Goal: Complete application form

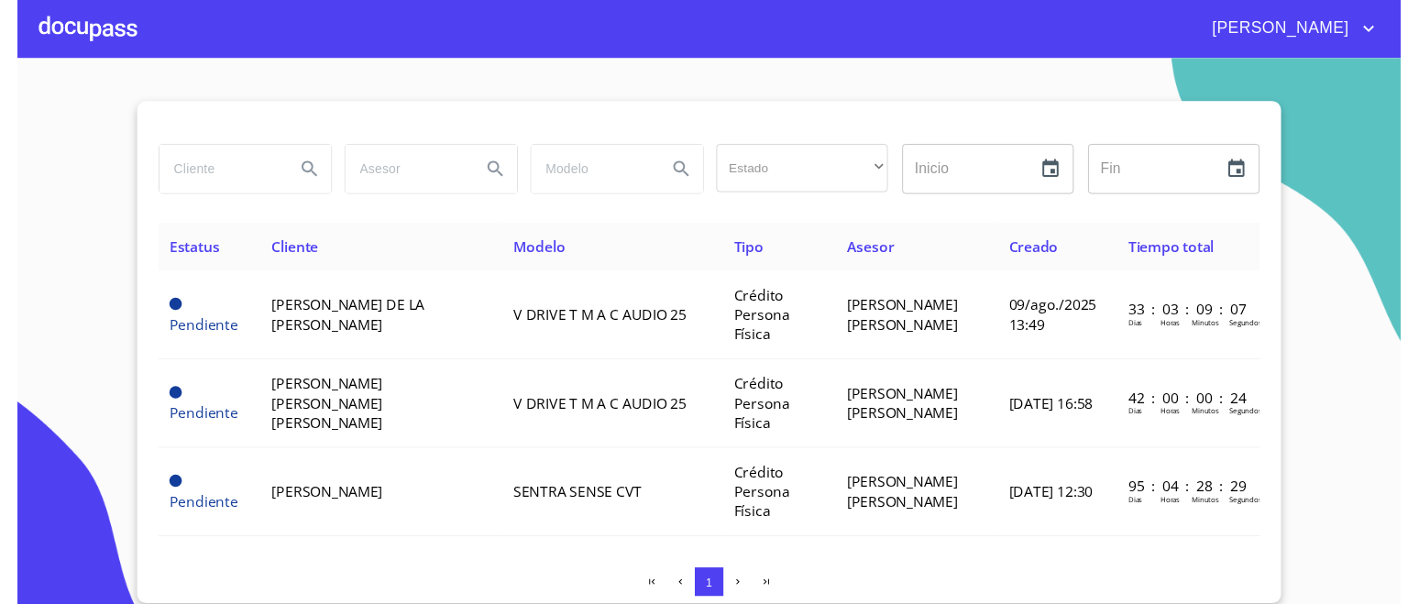
scroll to position [228, 0]
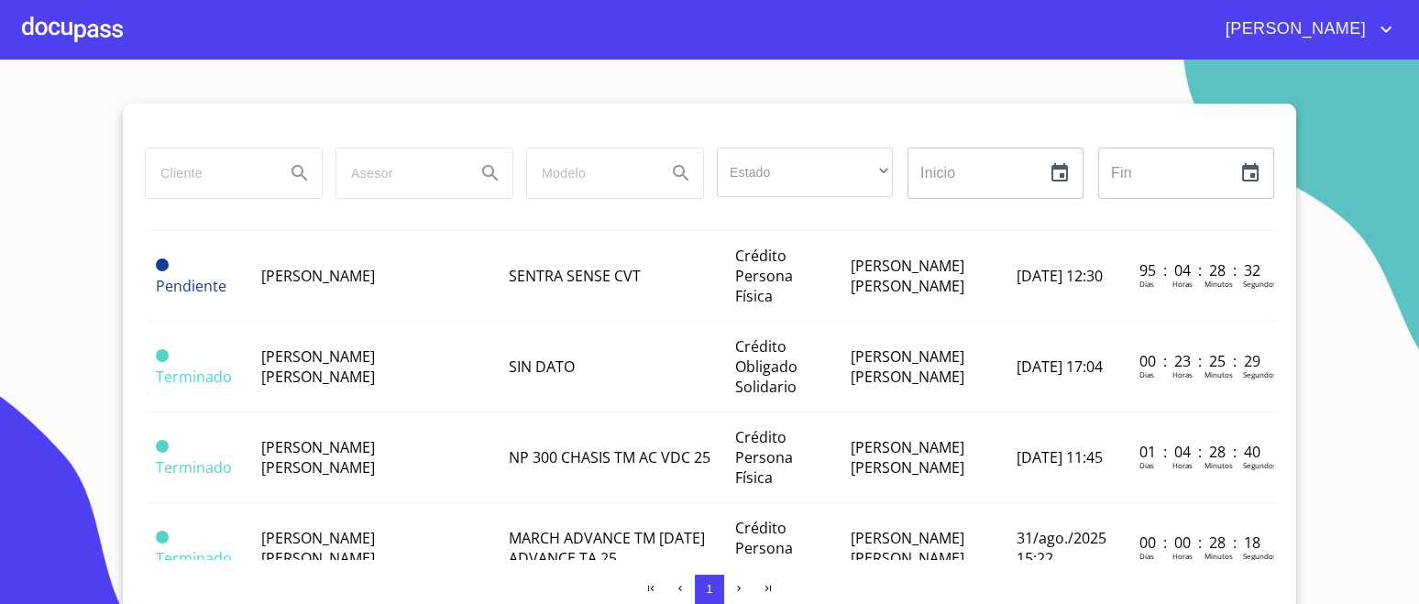
click at [375, 437] on span "[PERSON_NAME] [PERSON_NAME]" at bounding box center [318, 457] width 114 height 40
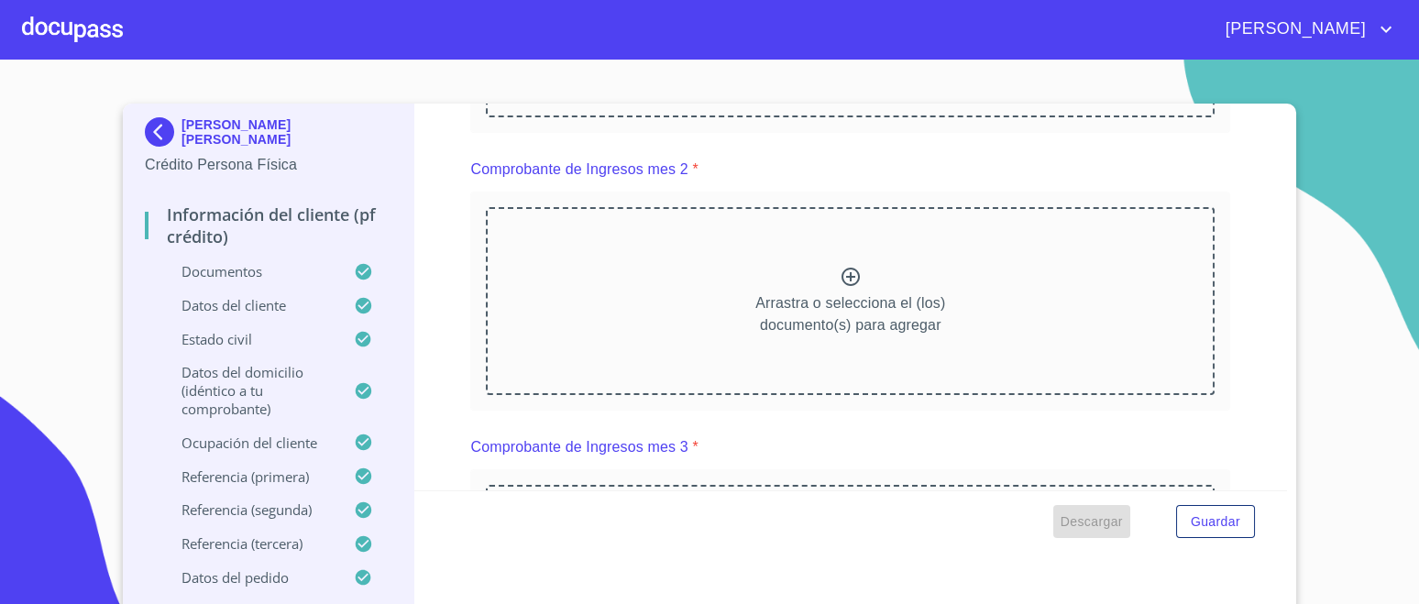
scroll to position [1070, 0]
click at [1095, 516] on span "Descargar" at bounding box center [1092, 522] width 62 height 23
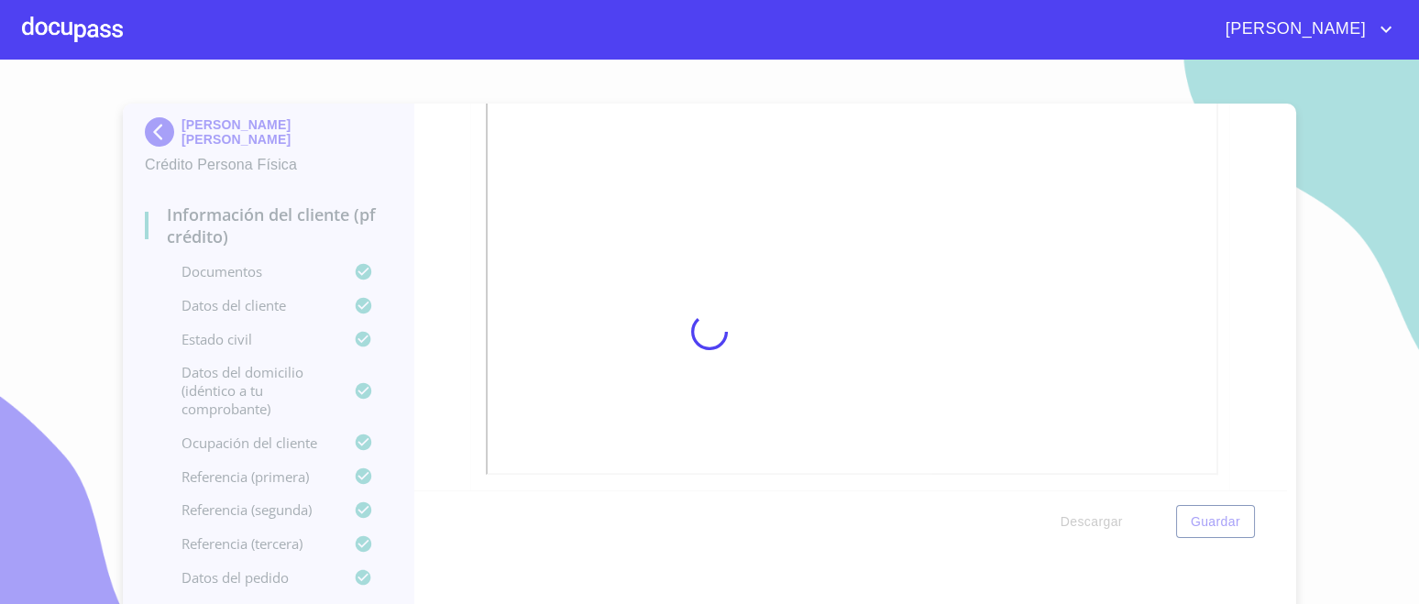
scroll to position [0, 0]
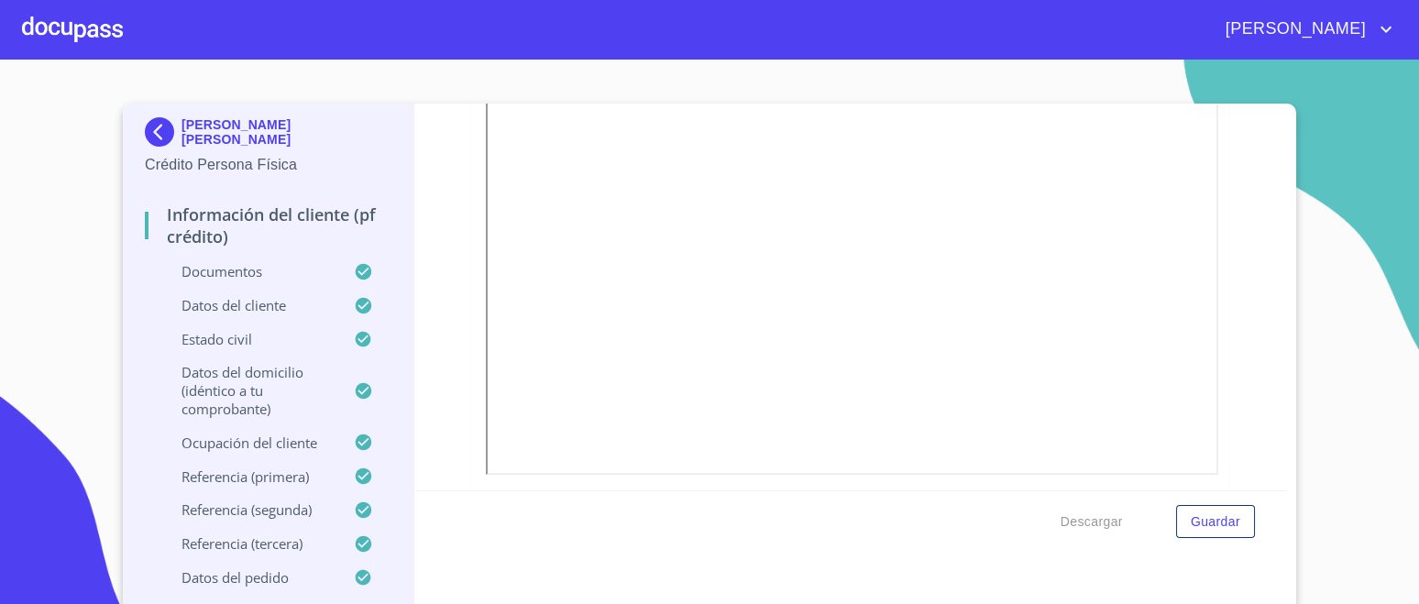
click at [1095, 516] on span "Descargar" at bounding box center [1092, 522] width 62 height 23
click at [87, 35] on div at bounding box center [72, 29] width 101 height 59
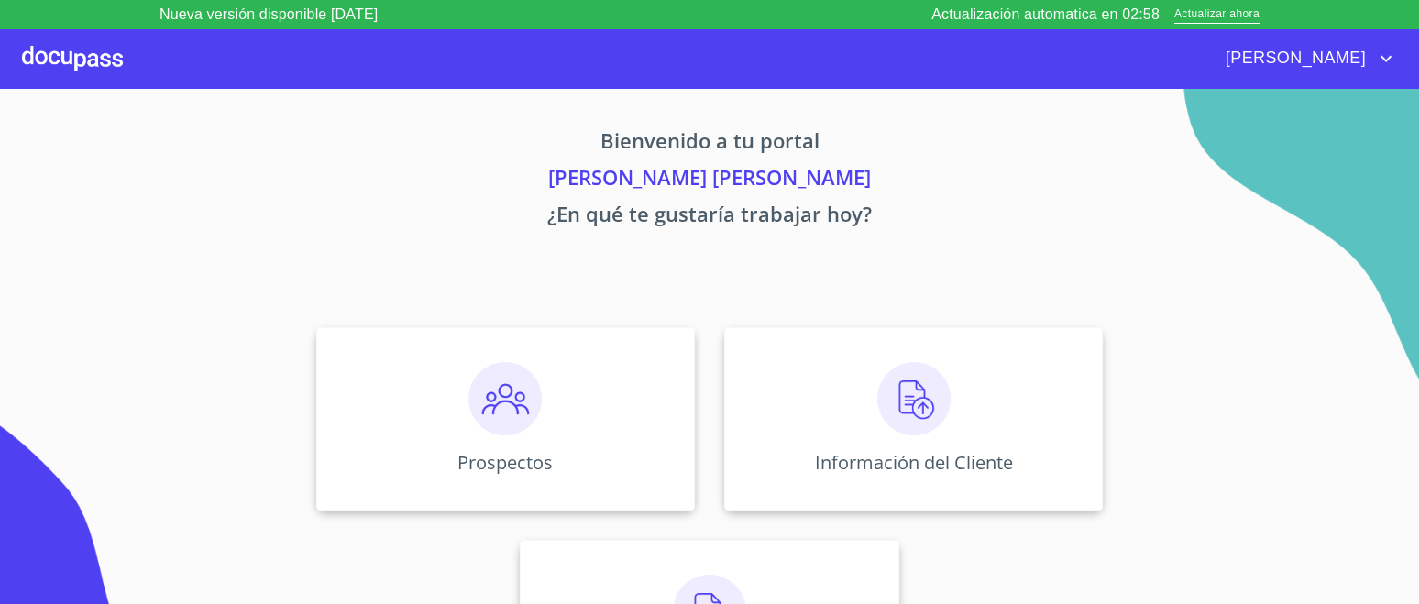
click at [893, 414] on img at bounding box center [913, 398] width 73 height 73
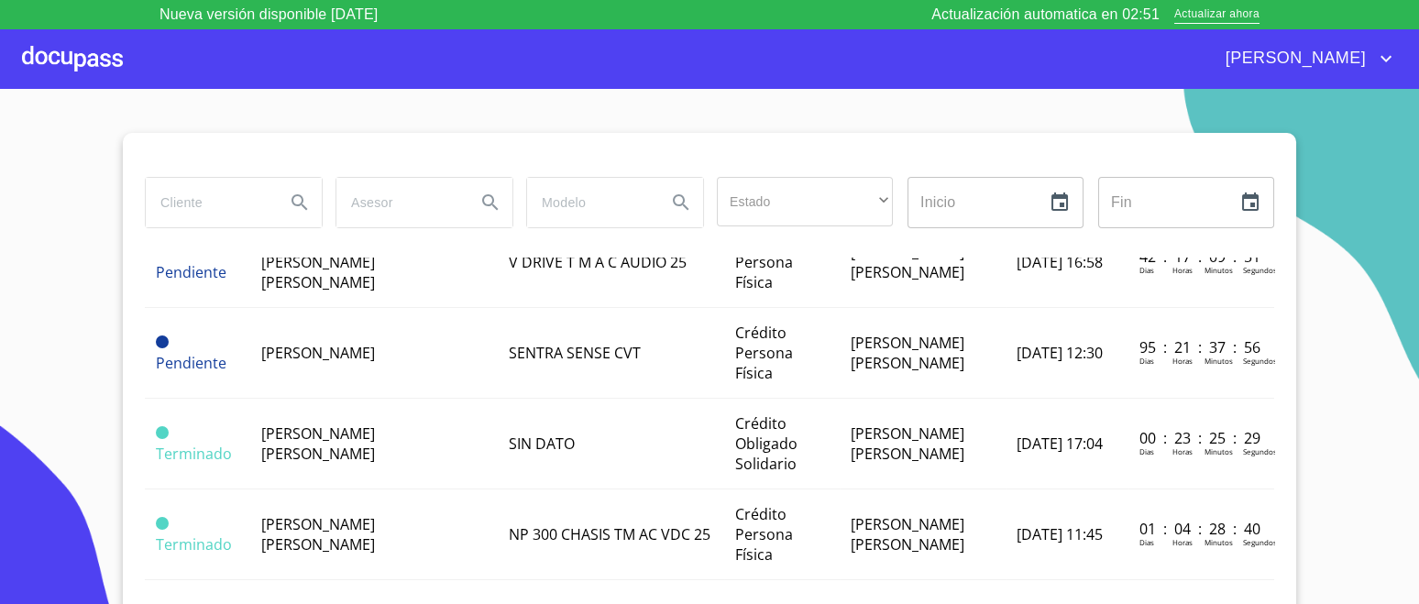
scroll to position [228, 0]
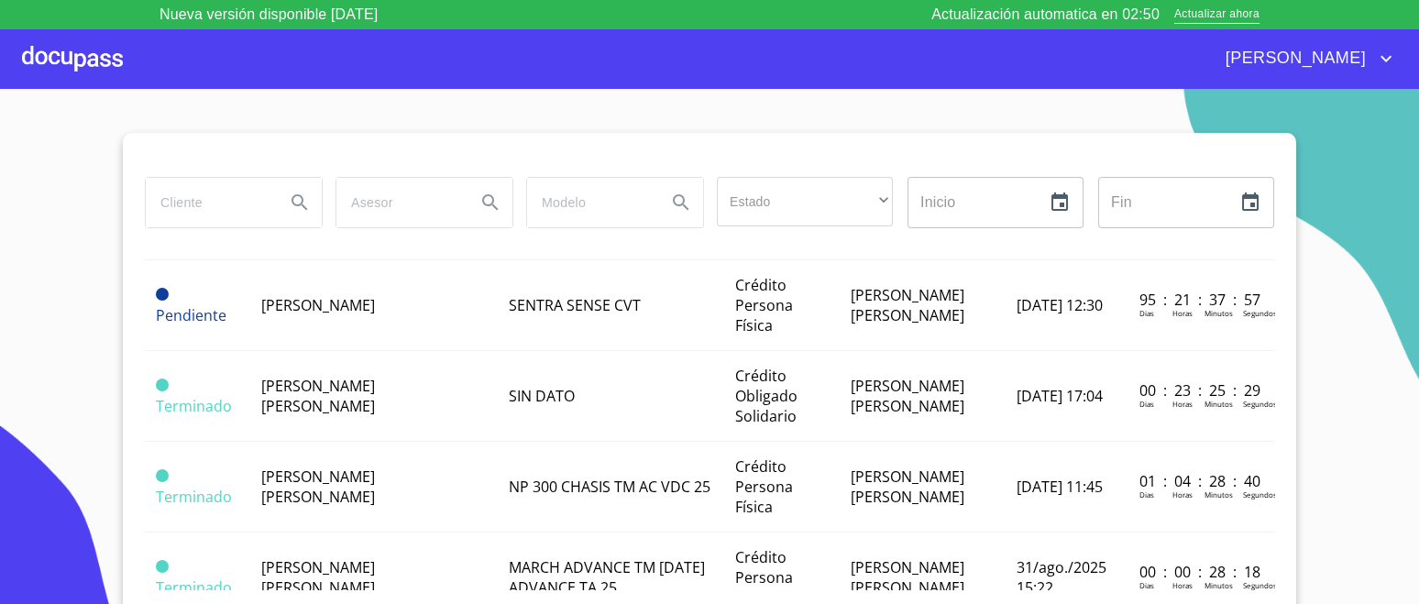
click at [415, 407] on td "[PERSON_NAME] [PERSON_NAME]" at bounding box center [374, 396] width 248 height 91
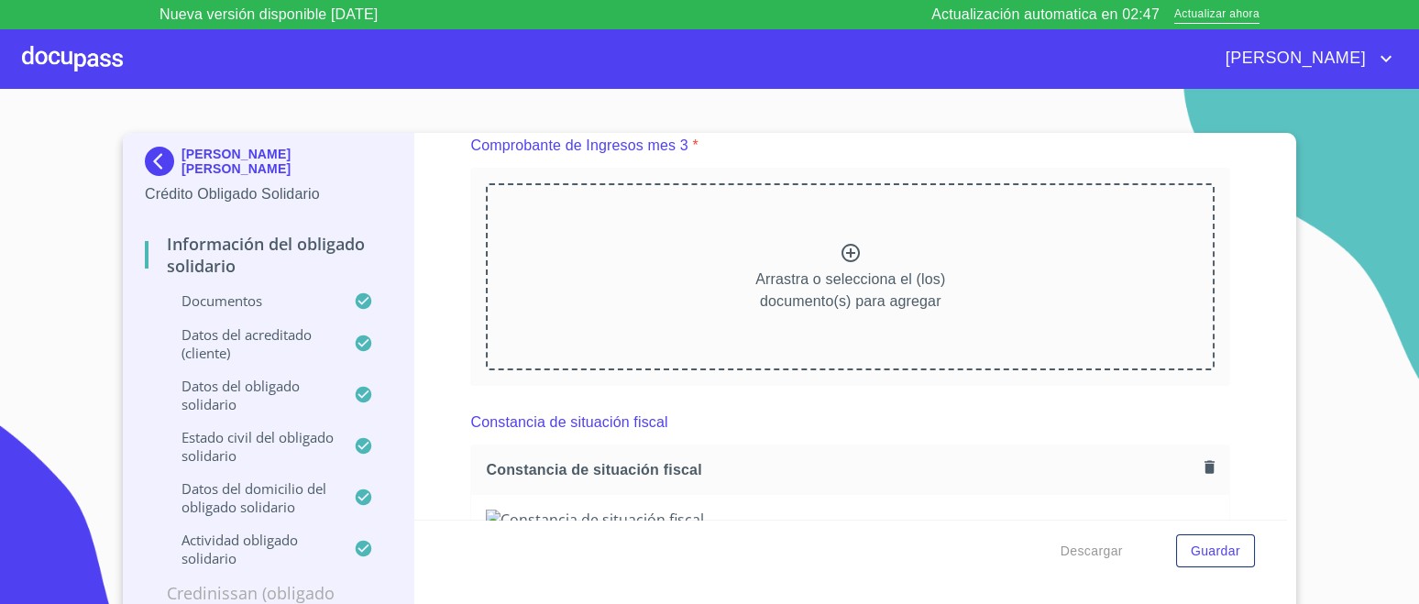
scroll to position [1604, 0]
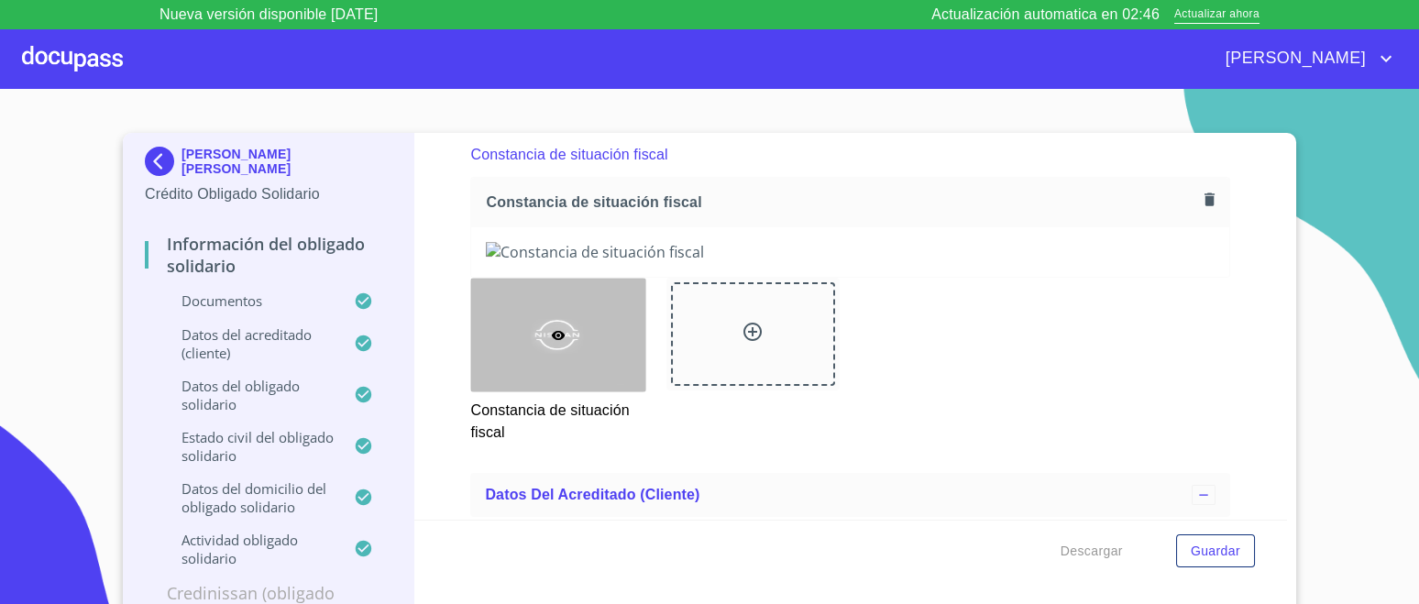
click at [1106, 557] on span "Descargar" at bounding box center [1092, 551] width 62 height 23
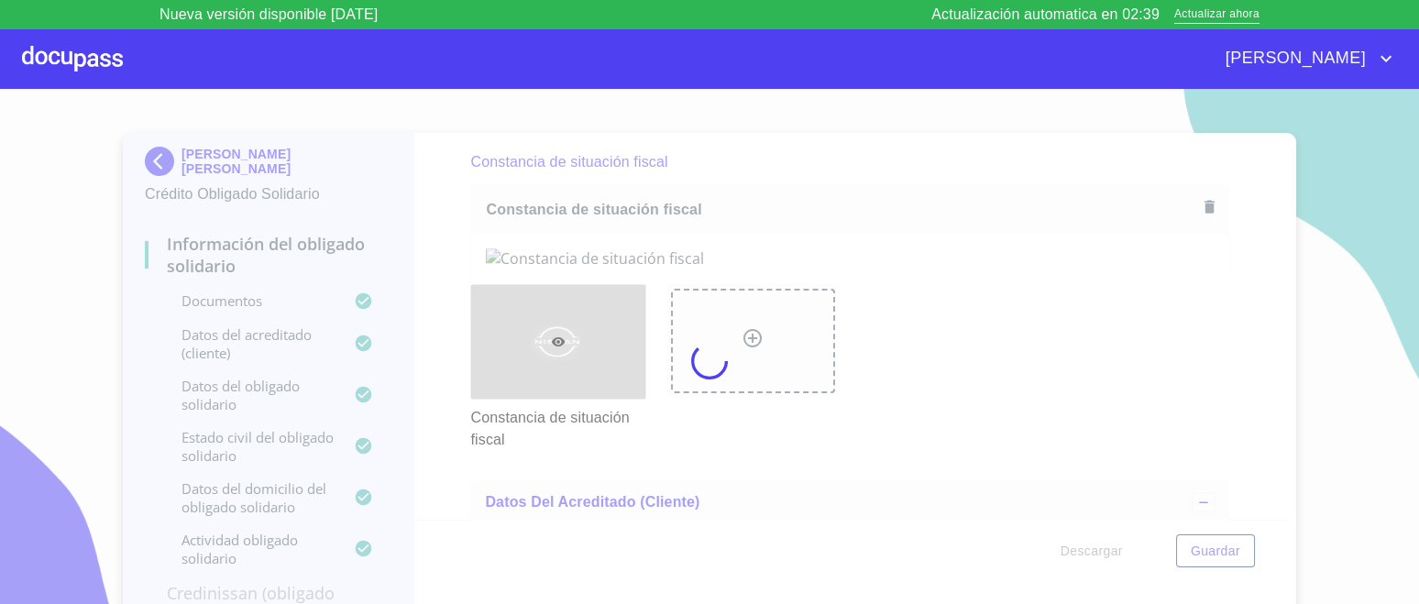
scroll to position [0, 0]
